Goal: Navigation & Orientation: Find specific page/section

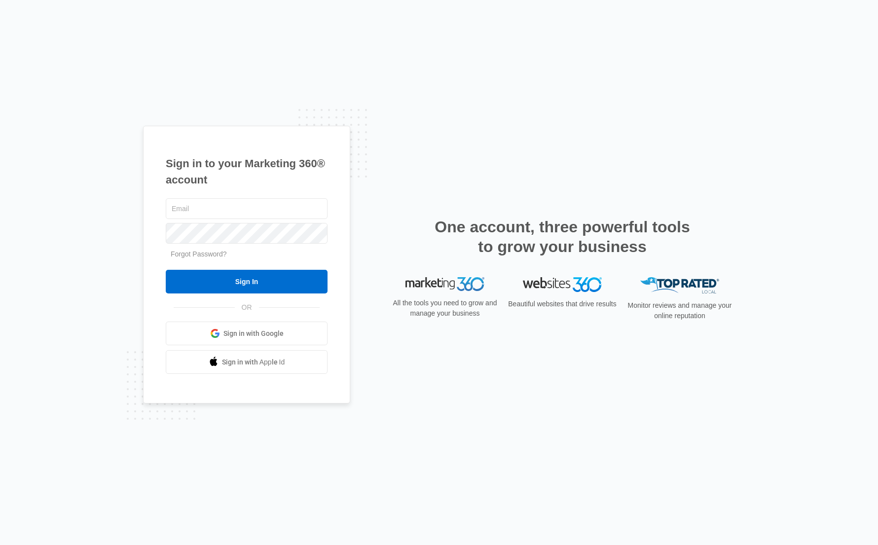
click at [0, 545] on com-1password-button at bounding box center [0, 545] width 0 height 0
type input "[EMAIL_ADDRESS][PERSON_NAME][DOMAIN_NAME]"
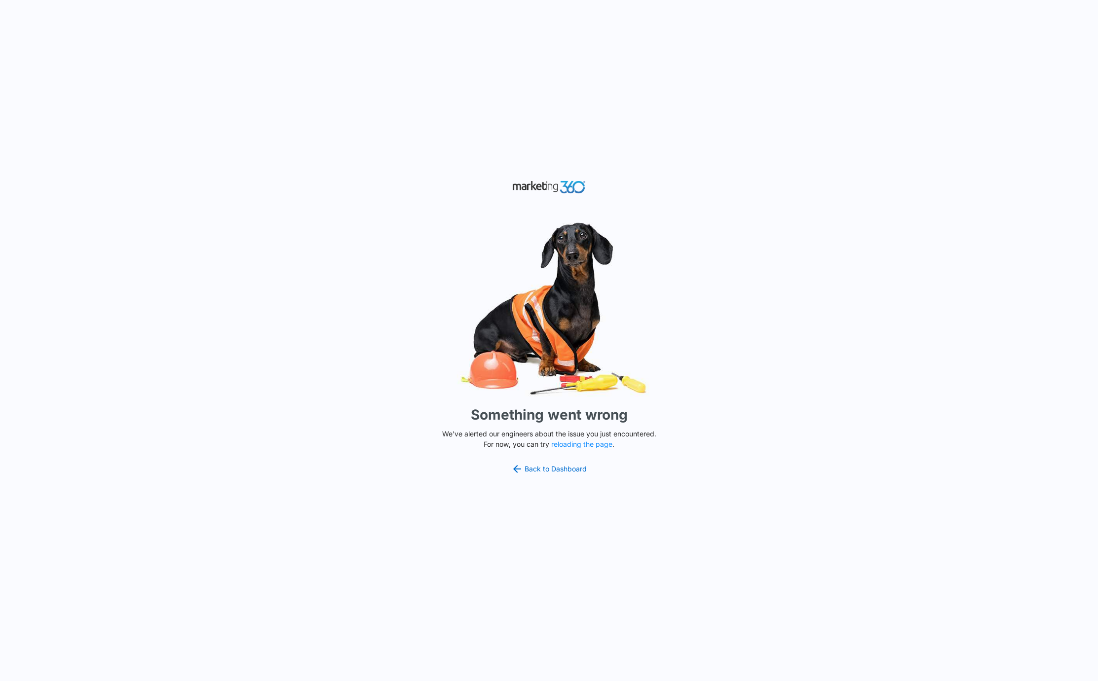
click at [833, 293] on div "Something went wrong We've alerted our engineers about the issue you just encou…" at bounding box center [549, 340] width 1098 height 681
click at [849, 207] on div "Something went wrong We've alerted our engineers about the issue you just encou…" at bounding box center [549, 340] width 1098 height 681
click at [635, 182] on div "Something went wrong We've alerted our engineers about the issue you just encou…" at bounding box center [549, 340] width 1098 height 681
click at [556, 468] on link "Back to Dashboard" at bounding box center [549, 469] width 76 height 12
